Goal: Transaction & Acquisition: Purchase product/service

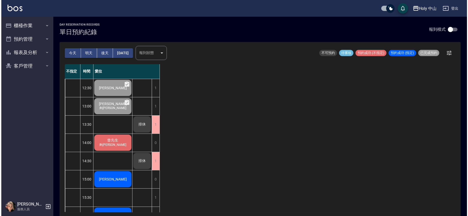
scroll to position [47, 0]
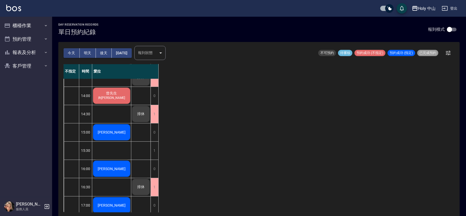
click at [105, 43] on span "[PERSON_NAME]" at bounding box center [112, 41] width 30 height 4
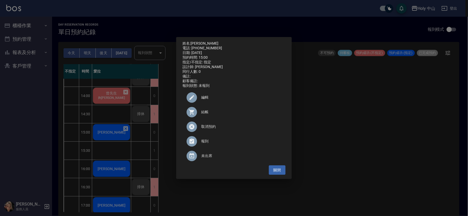
click at [200, 113] on div at bounding box center [194, 112] width 15 height 10
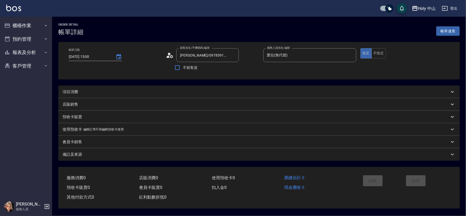
click at [94, 87] on div "項目消費" at bounding box center [258, 91] width 401 height 13
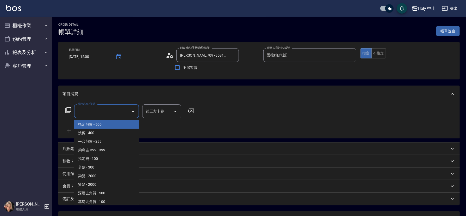
click at [110, 114] on input "服務名稱/代號" at bounding box center [102, 111] width 53 height 9
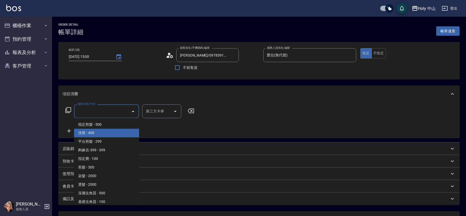
click at [89, 132] on span "洗剪 - 400" at bounding box center [106, 133] width 65 height 9
type input "洗剪(3)"
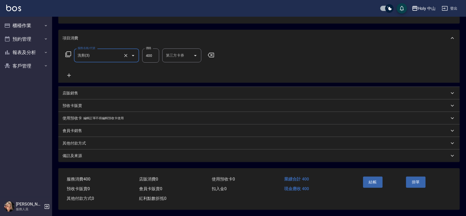
scroll to position [58, 0]
click at [154, 158] on div "備註及來源" at bounding box center [258, 155] width 401 height 13
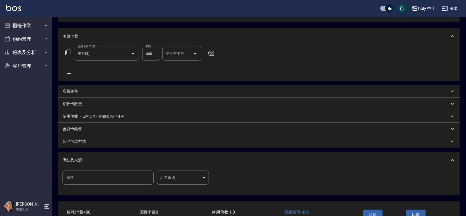
click at [168, 177] on body "Holy 中山 登出 櫃檯作業 打帳單 帳單列表 營業儀表板 現場電腦打卡 預約管理 預約管理 單日預約紀錄 單週預約紀錄 報表及分析 報表目錄 店家日報表 …" at bounding box center [233, 95] width 466 height 306
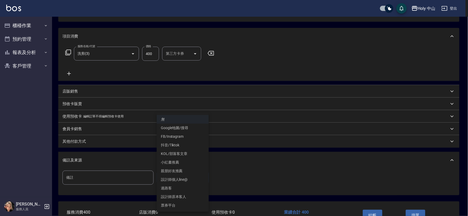
click at [184, 197] on li "設計師原本客人" at bounding box center [183, 196] width 52 height 9
type input "設計師原本客人"
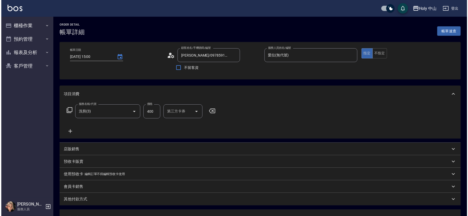
scroll to position [78, 0]
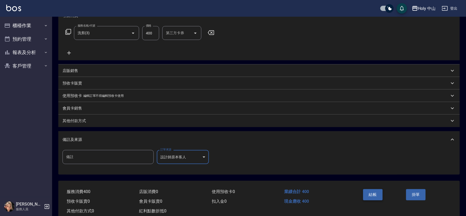
click at [374, 193] on button "結帳" at bounding box center [373, 194] width 20 height 11
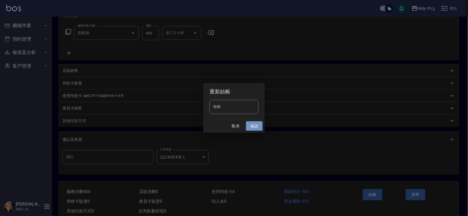
click at [257, 127] on button "確認" at bounding box center [254, 126] width 17 height 10
